Goal: Information Seeking & Learning: Learn about a topic

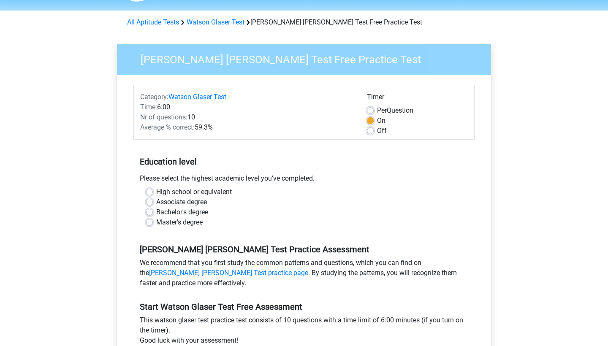
scroll to position [27, 0]
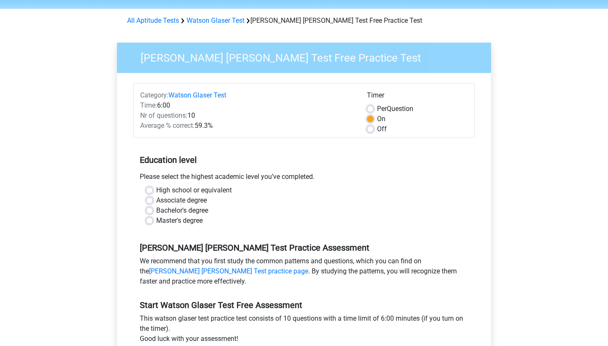
click at [156, 219] on label "Master's degree" at bounding box center [179, 221] width 46 height 10
click at [152, 219] on input "Master's degree" at bounding box center [149, 220] width 7 height 8
radio input "true"
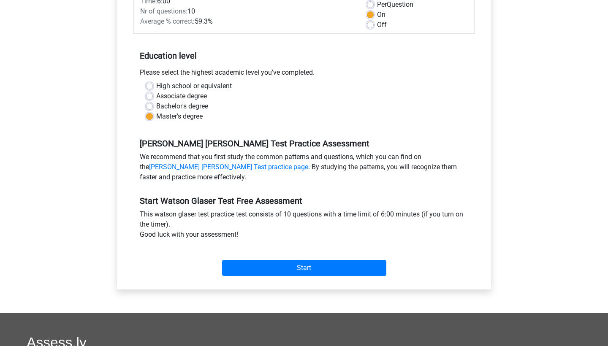
scroll to position [131, 0]
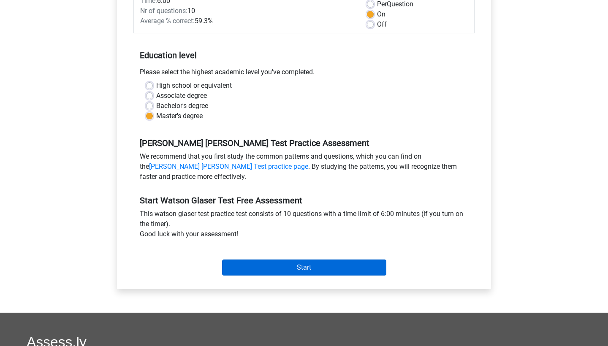
click at [247, 262] on input "Start" at bounding box center [304, 268] width 164 height 16
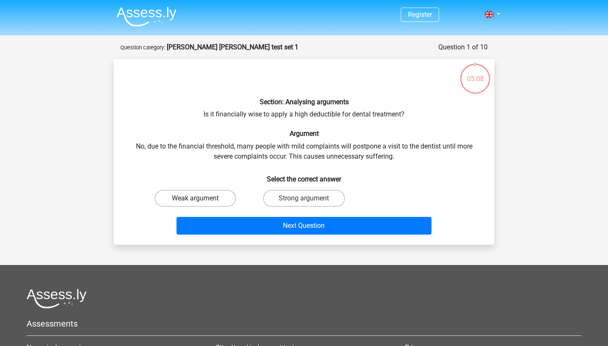
click at [198, 197] on label "Weak argument" at bounding box center [195, 198] width 81 height 17
click at [198, 198] on input "Weak argument" at bounding box center [197, 200] width 5 height 5
radio input "true"
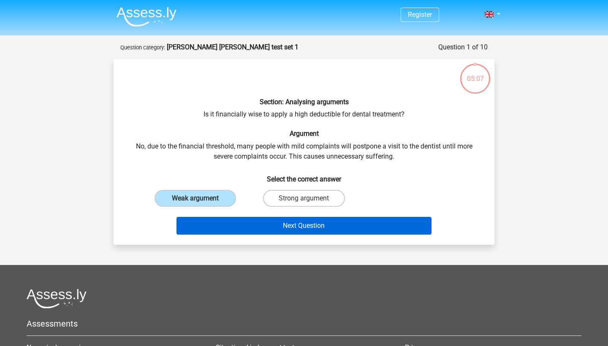
click at [228, 227] on button "Next Question" at bounding box center [303, 226] width 255 height 18
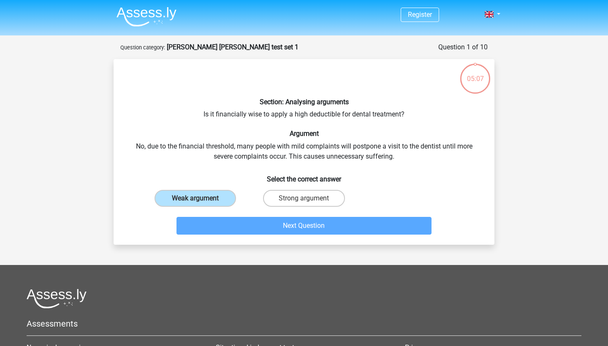
scroll to position [42, 0]
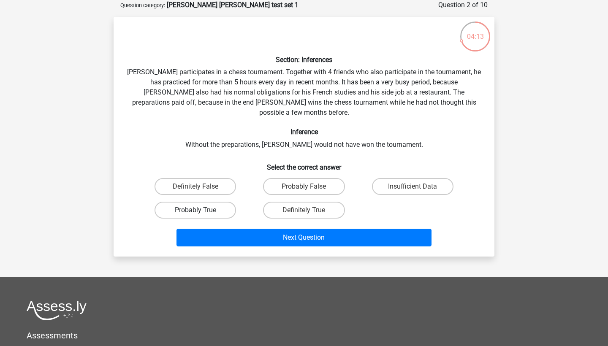
click at [224, 202] on label "Probably True" at bounding box center [195, 210] width 81 height 17
click at [201, 210] on input "Probably True" at bounding box center [197, 212] width 5 height 5
radio input "true"
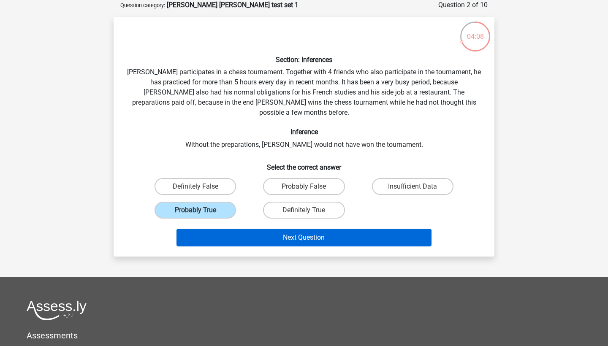
click at [271, 229] on button "Next Question" at bounding box center [303, 238] width 255 height 18
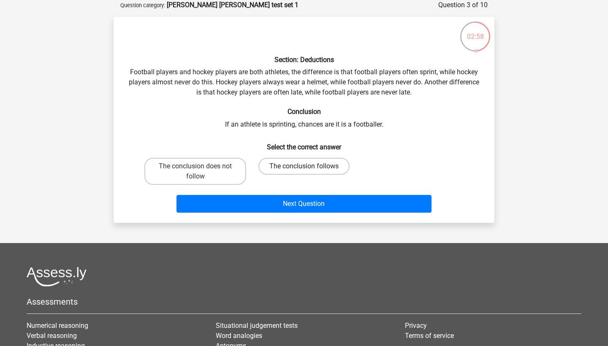
click at [291, 164] on label "The conclusion follows" at bounding box center [303, 166] width 91 height 17
click at [304, 166] on input "The conclusion follows" at bounding box center [306, 168] width 5 height 5
radio input "true"
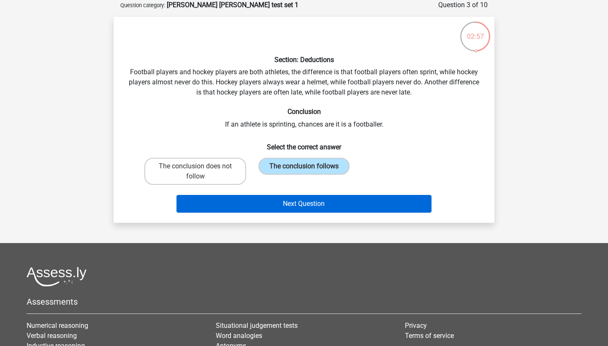
click at [280, 201] on button "Next Question" at bounding box center [303, 204] width 255 height 18
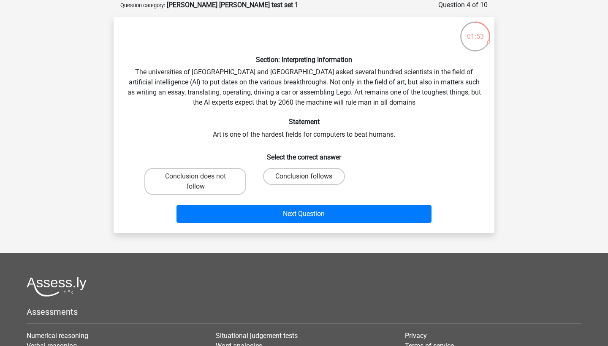
click at [286, 176] on label "Conclusion follows" at bounding box center [303, 176] width 81 height 17
click at [304, 176] on input "Conclusion follows" at bounding box center [306, 178] width 5 height 5
radio input "true"
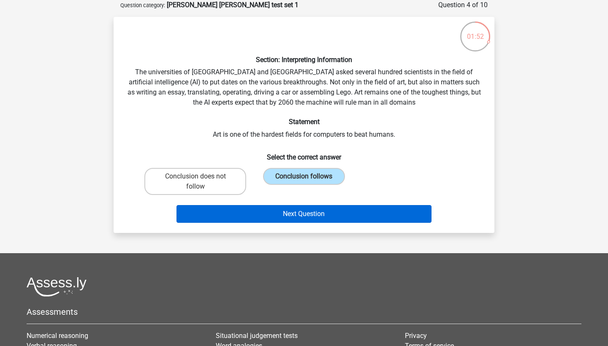
click at [282, 209] on button "Next Question" at bounding box center [303, 214] width 255 height 18
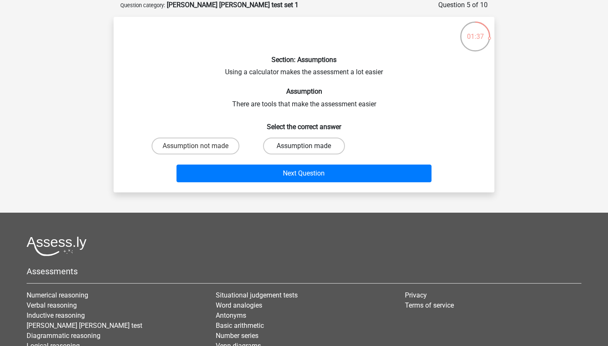
click at [290, 147] on label "Assumption made" at bounding box center [303, 146] width 81 height 17
click at [304, 147] on input "Assumption made" at bounding box center [306, 148] width 5 height 5
radio input "true"
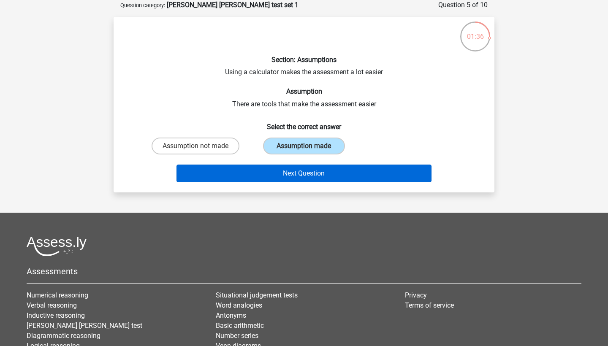
click at [287, 173] on button "Next Question" at bounding box center [303, 174] width 255 height 18
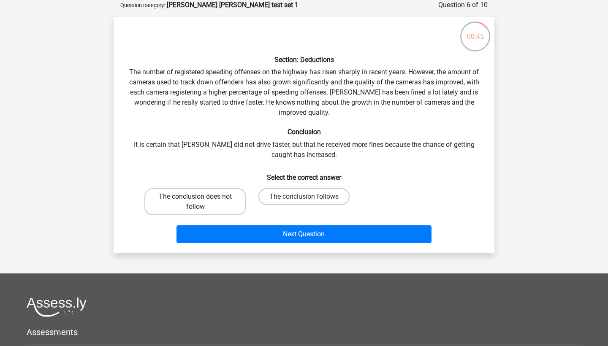
click at [228, 192] on label "The conclusion does not follow" at bounding box center [195, 201] width 102 height 27
click at [201, 197] on input "The conclusion does not follow" at bounding box center [197, 199] width 5 height 5
radio input "true"
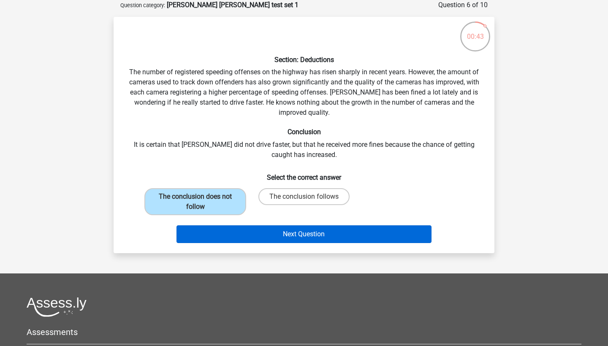
click at [245, 233] on button "Next Question" at bounding box center [303, 234] width 255 height 18
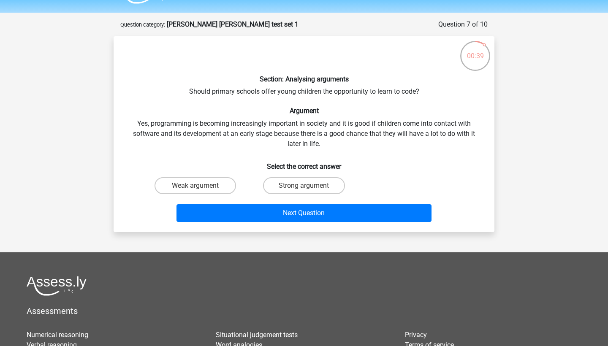
scroll to position [19, 0]
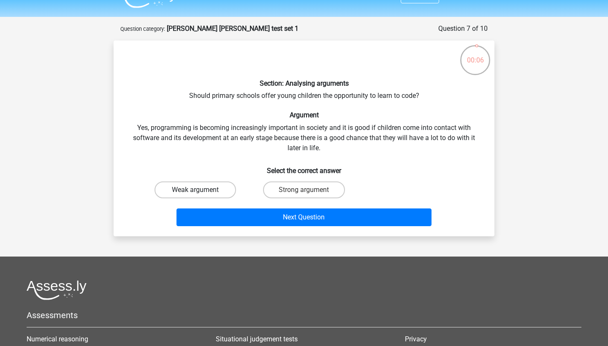
click at [214, 189] on label "Weak argument" at bounding box center [195, 190] width 81 height 17
click at [201, 190] on input "Weak argument" at bounding box center [197, 192] width 5 height 5
radio input "true"
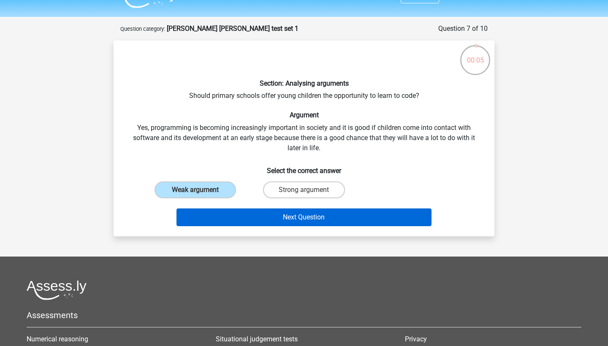
click at [236, 214] on button "Next Question" at bounding box center [303, 218] width 255 height 18
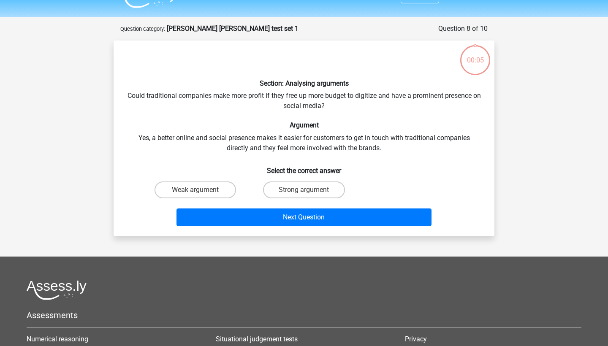
scroll to position [42, 0]
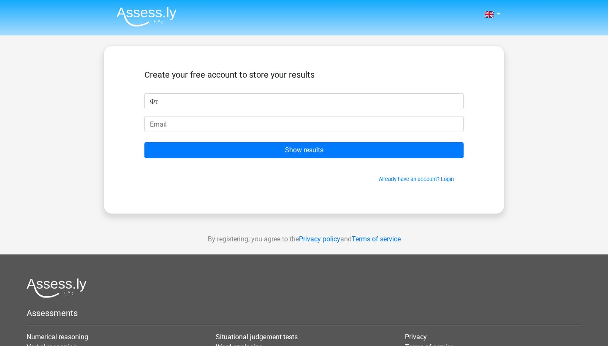
type input "Ф"
type input "[PERSON_NAME]"
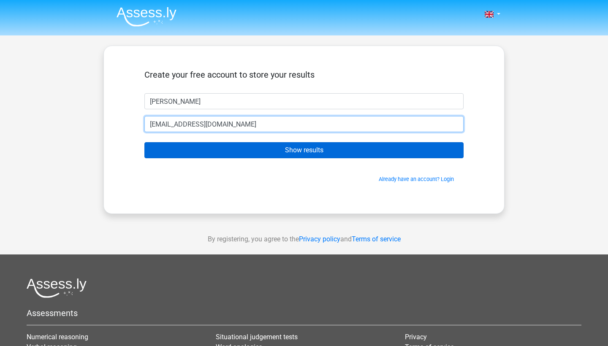
type input "[EMAIL_ADDRESS][DOMAIN_NAME]"
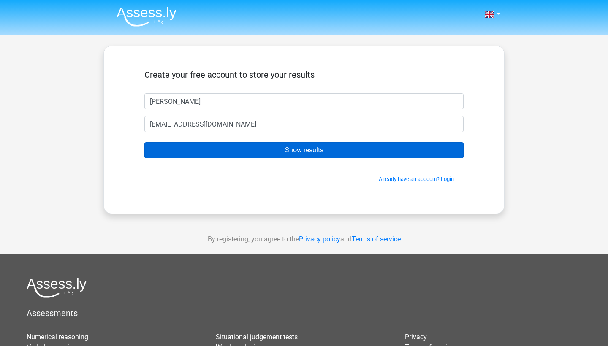
click at [222, 146] on input "Show results" at bounding box center [303, 150] width 319 height 16
click at [239, 154] on input "Show results" at bounding box center [303, 150] width 319 height 16
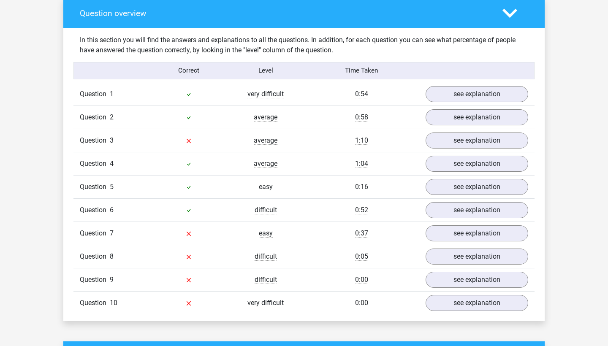
scroll to position [636, 0]
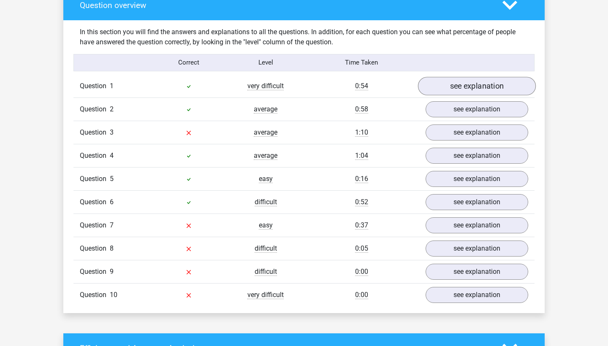
click at [472, 85] on link "see explanation" at bounding box center [477, 86] width 118 height 19
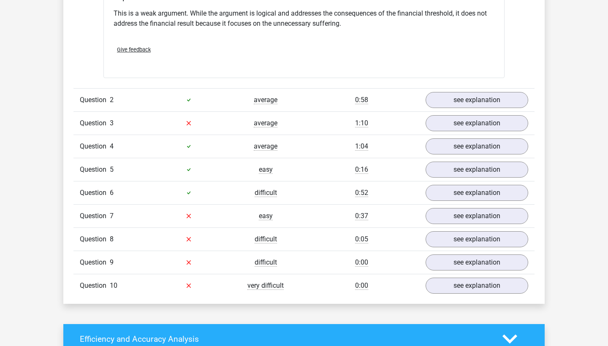
scroll to position [871, 0]
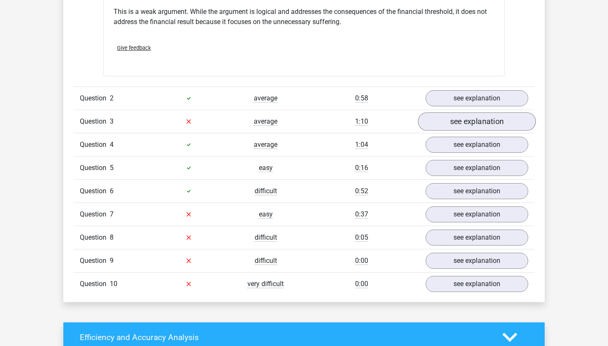
click at [460, 121] on link "see explanation" at bounding box center [477, 121] width 118 height 19
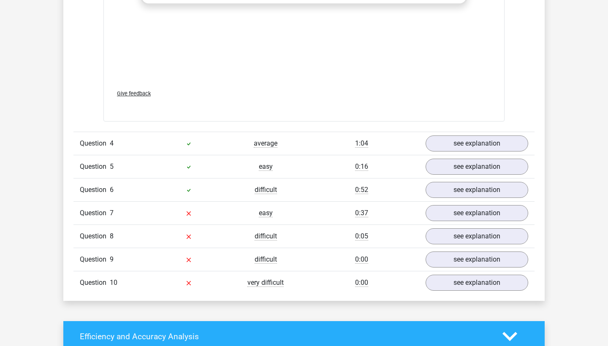
scroll to position [1323, 0]
